Goal: Task Accomplishment & Management: Use online tool/utility

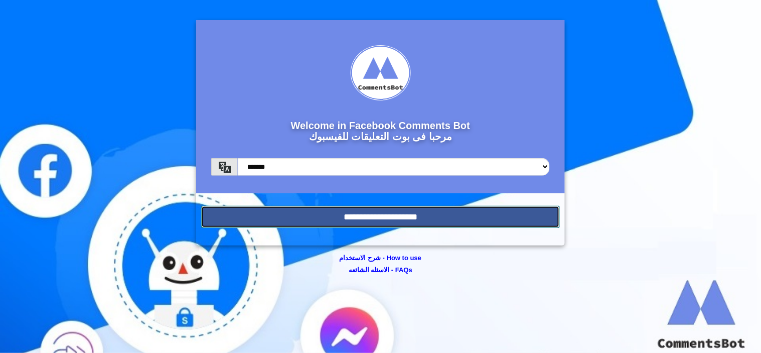
click at [444, 212] on input "**********" at bounding box center [380, 217] width 359 height 22
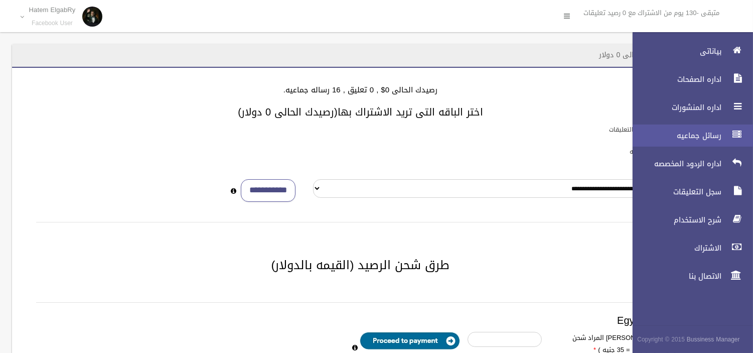
click at [727, 128] on link "رسائل جماعيه" at bounding box center [688, 135] width 129 height 22
